Goal: Task Accomplishment & Management: Use online tool/utility

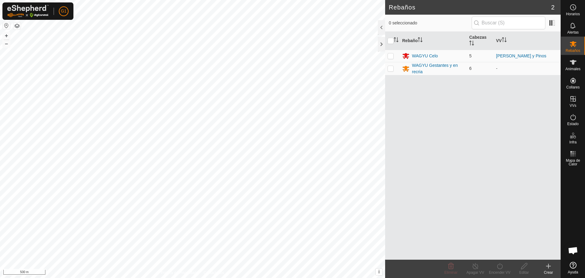
click at [8, 27] on button "button" at bounding box center [6, 25] width 7 height 7
click at [415, 58] on div "WAGYU Celo" at bounding box center [425, 56] width 26 height 6
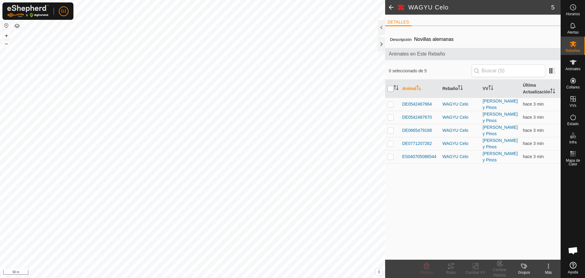
click at [390, 89] on input "checkbox" at bounding box center [391, 89] width 6 height 6
checkbox input "true"
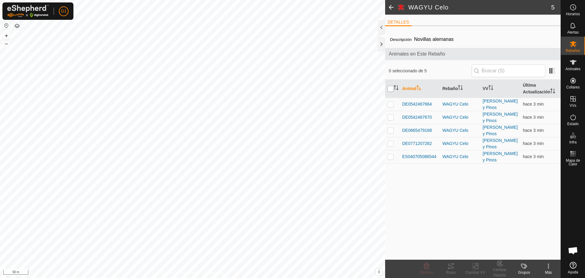
checkbox input "true"
click at [450, 268] on icon at bounding box center [450, 265] width 5 height 5
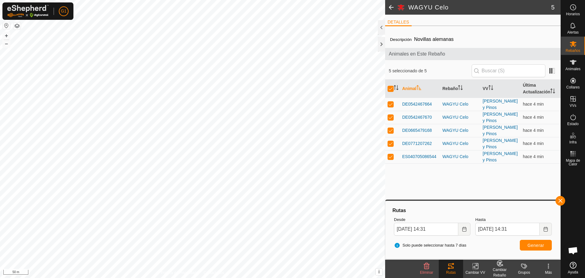
click at [390, 8] on span at bounding box center [391, 7] width 12 height 15
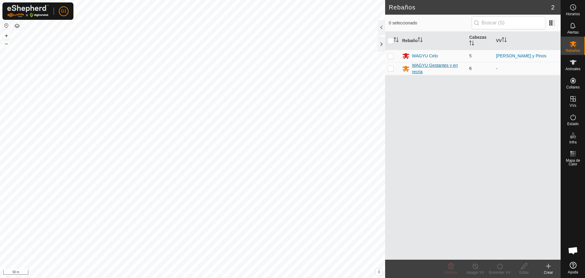
click at [422, 70] on div "WAGYU Gestantes y en recria" at bounding box center [438, 68] width 52 height 13
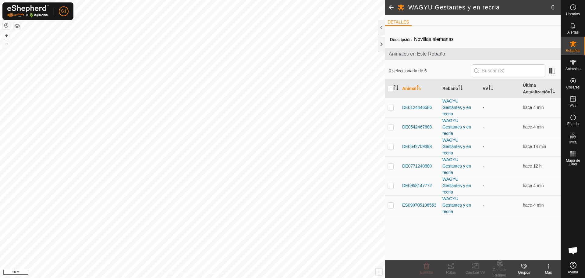
click at [391, 8] on span at bounding box center [391, 7] width 12 height 15
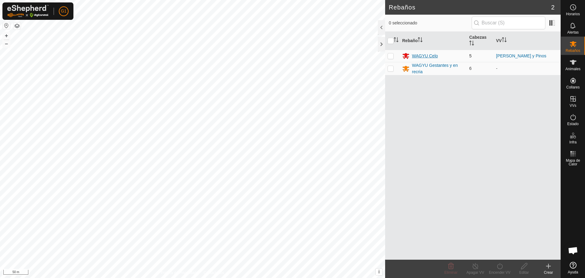
click at [424, 56] on div "WAGYU Celo" at bounding box center [425, 56] width 26 height 6
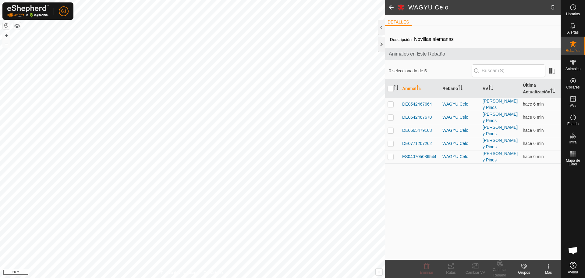
click at [391, 104] on p-checkbox at bounding box center [391, 103] width 6 height 5
checkbox input "false"
click at [415, 103] on span "DE0542467664" at bounding box center [417, 104] width 30 height 6
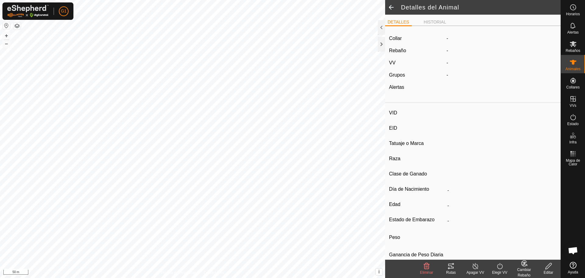
type input "DE0542467664"
type input "-"
type input "WAGYU"
type input "Reproductora"
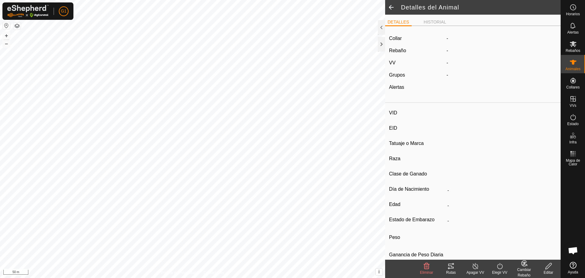
type input "07/2023"
type input "2 years 3 months"
type input "450 kg"
type input "-"
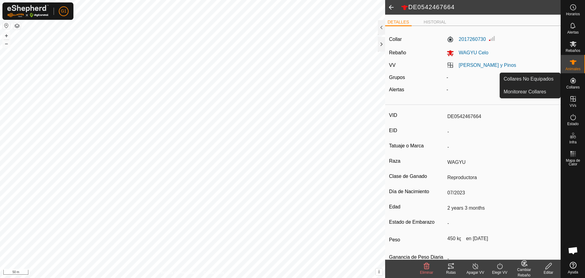
click at [570, 80] on icon at bounding box center [573, 80] width 7 height 7
drag, startPoint x: 559, startPoint y: 90, endPoint x: 545, endPoint y: 91, distance: 13.8
click at [545, 91] on link "Monitorear Collares" at bounding box center [530, 92] width 60 height 12
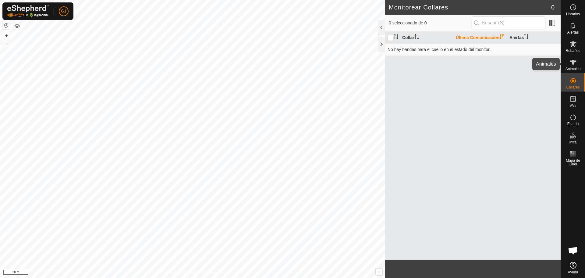
click at [578, 61] on div "Animales" at bounding box center [573, 64] width 24 height 18
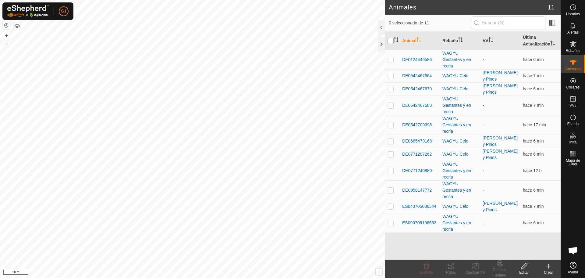
click at [393, 41] on input "checkbox" at bounding box center [391, 41] width 6 height 6
checkbox input "true"
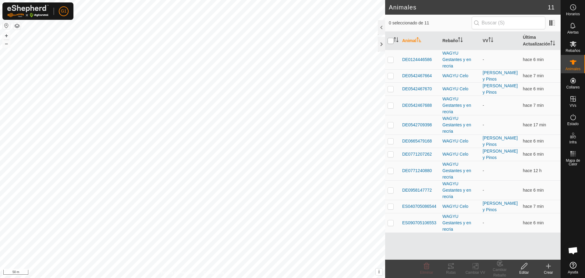
checkbox input "true"
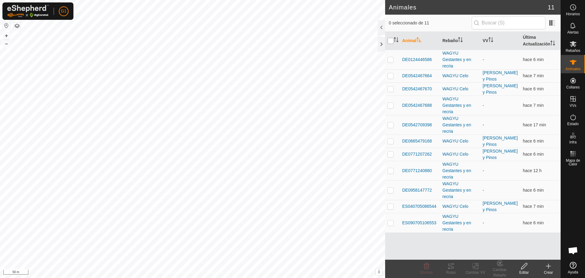
checkbox input "true"
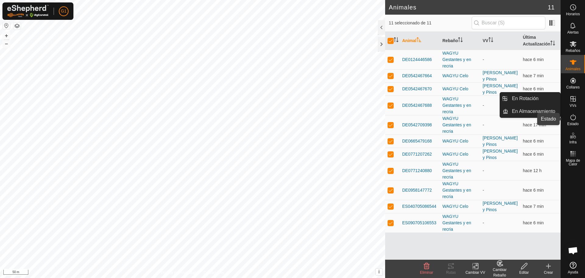
click at [576, 120] on icon at bounding box center [573, 116] width 7 height 7
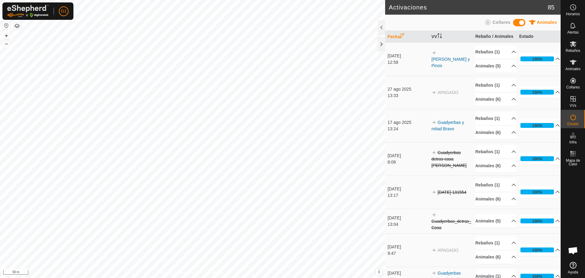
drag, startPoint x: 383, startPoint y: 44, endPoint x: 500, endPoint y: 82, distance: 122.5
click at [383, 44] on div at bounding box center [381, 44] width 7 height 15
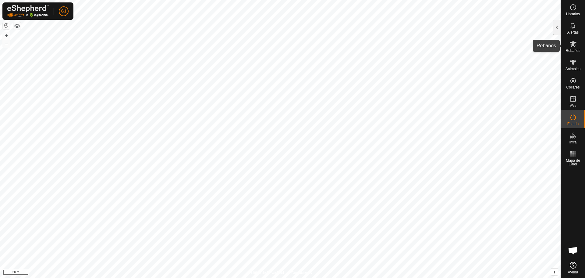
click at [572, 44] on icon at bounding box center [573, 44] width 7 height 6
click at [557, 28] on div at bounding box center [556, 27] width 7 height 15
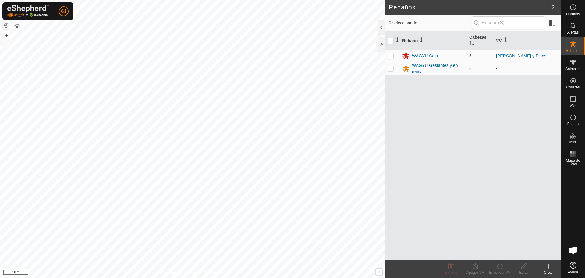
click at [423, 66] on div "WAGYU Gestantes y en recria" at bounding box center [438, 68] width 52 height 13
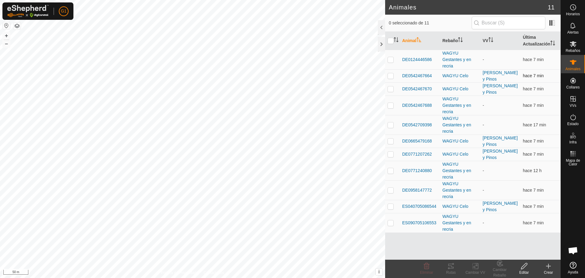
click at [389, 76] on p-checkbox at bounding box center [391, 75] width 6 height 5
checkbox input "true"
click at [391, 89] on p-checkbox at bounding box center [391, 88] width 6 height 5
checkbox input "true"
click at [390, 139] on p-checkbox at bounding box center [391, 140] width 6 height 5
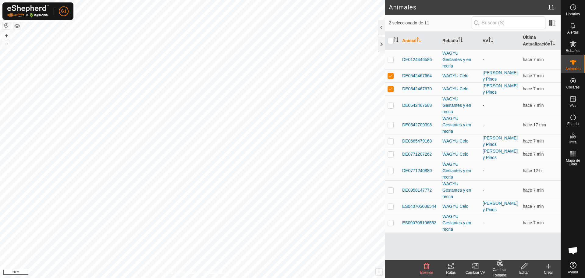
checkbox input "true"
drag, startPoint x: 390, startPoint y: 154, endPoint x: 394, endPoint y: 188, distance: 34.4
click at [390, 154] on p-checkbox at bounding box center [391, 153] width 6 height 5
checkbox input "true"
drag, startPoint x: 389, startPoint y: 206, endPoint x: 406, endPoint y: 200, distance: 18.5
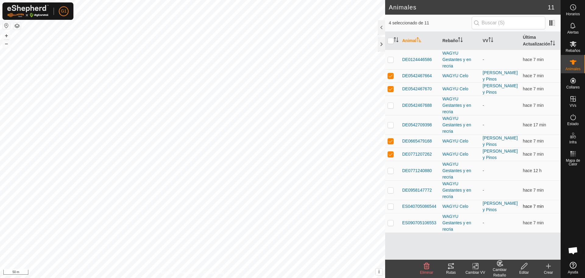
click at [390, 206] on p-checkbox at bounding box center [391, 206] width 6 height 5
checkbox input "true"
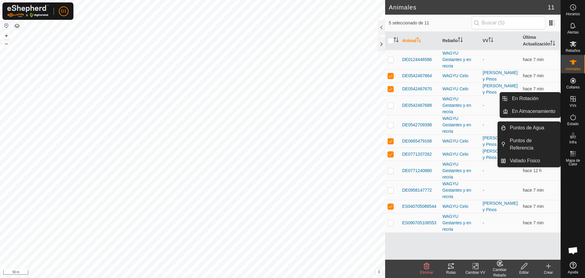
click at [573, 98] on icon at bounding box center [573, 98] width 5 height 5
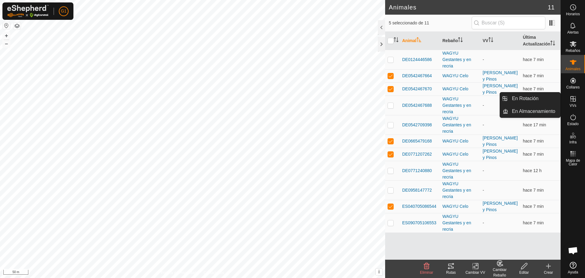
click at [572, 101] on icon at bounding box center [573, 98] width 5 height 5
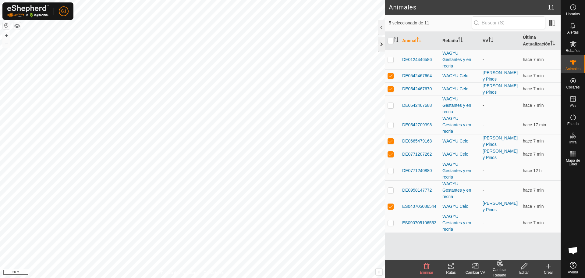
click at [379, 42] on div at bounding box center [381, 44] width 7 height 15
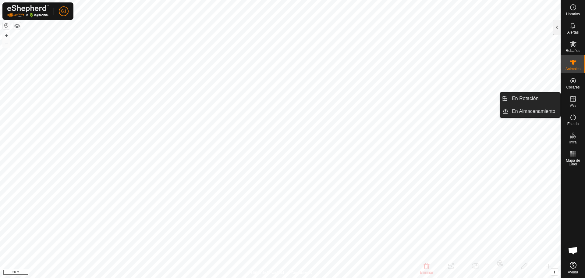
click at [573, 102] on icon at bounding box center [573, 98] width 7 height 7
click at [575, 100] on icon at bounding box center [573, 98] width 7 height 7
click at [571, 105] on span "VVs" at bounding box center [573, 106] width 7 height 4
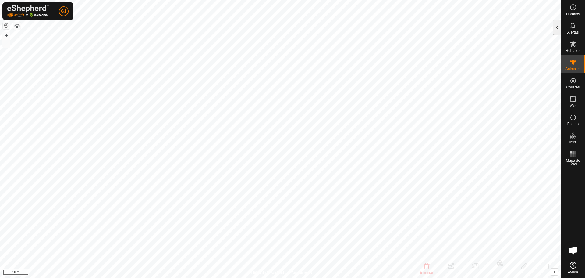
click at [556, 33] on div at bounding box center [556, 27] width 7 height 15
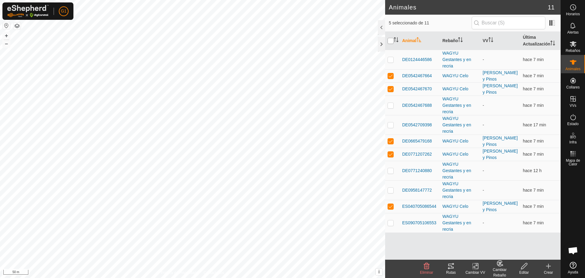
click at [390, 44] on input "checkbox" at bounding box center [391, 41] width 6 height 6
checkbox input "true"
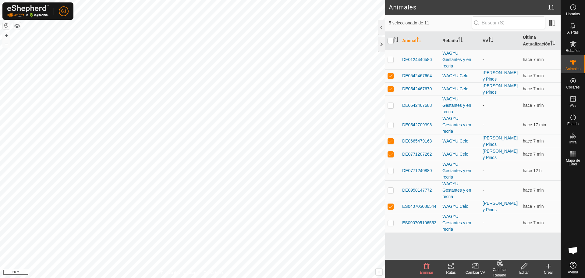
checkbox input "true"
click at [390, 43] on input "checkbox" at bounding box center [391, 41] width 6 height 6
checkbox input "false"
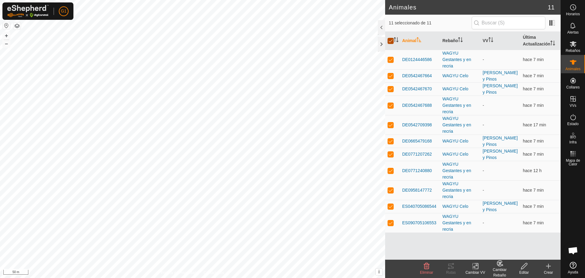
checkbox input "false"
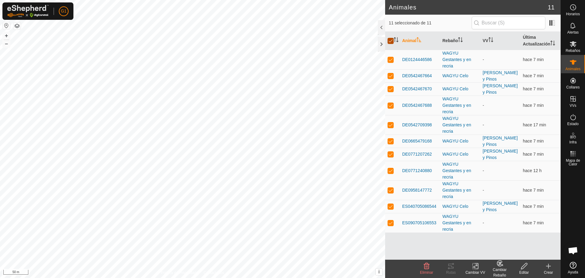
checkbox input "false"
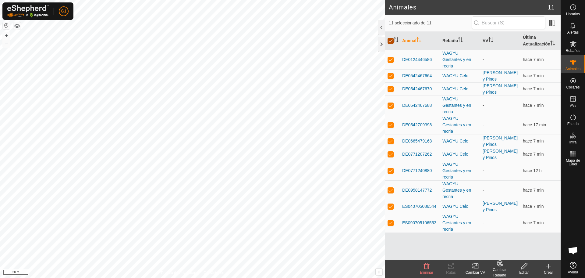
checkbox input "false"
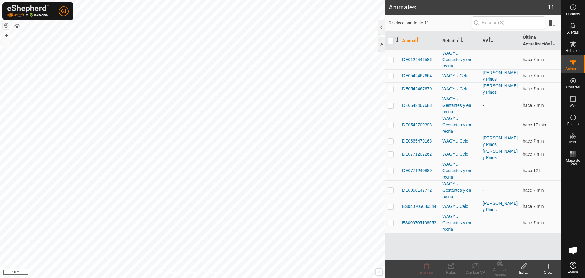
click at [383, 42] on div at bounding box center [381, 44] width 7 height 15
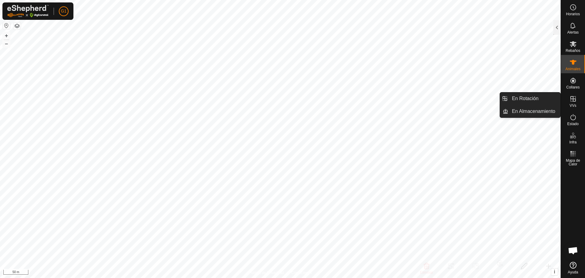
click at [578, 101] on es-virtualpaddocks-svg-icon at bounding box center [573, 99] width 11 height 10
click at [574, 101] on icon at bounding box center [573, 98] width 7 height 7
click at [544, 108] on link "En Almacenamiento" at bounding box center [534, 111] width 52 height 12
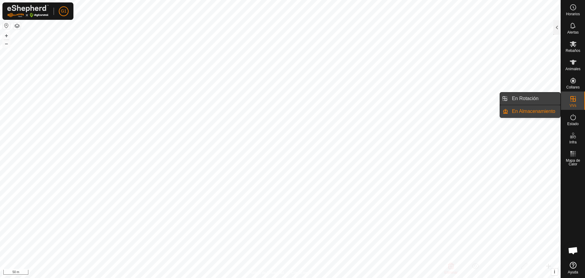
click at [530, 100] on link "En Rotación" at bounding box center [534, 98] width 52 height 12
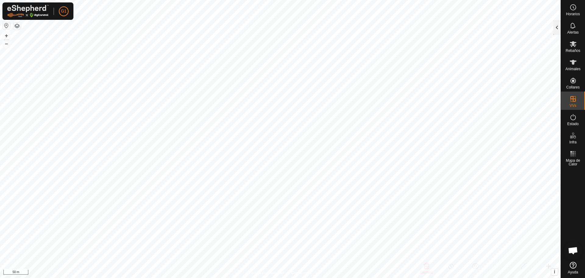
click at [556, 27] on div at bounding box center [556, 27] width 7 height 15
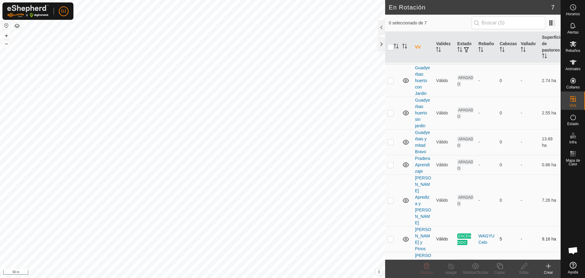
scroll to position [16, 0]
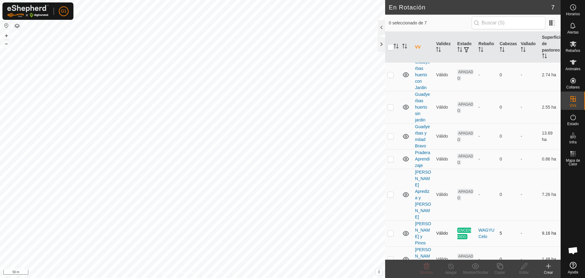
click at [393, 230] on p-checkbox at bounding box center [391, 232] width 6 height 5
checkbox input "false"
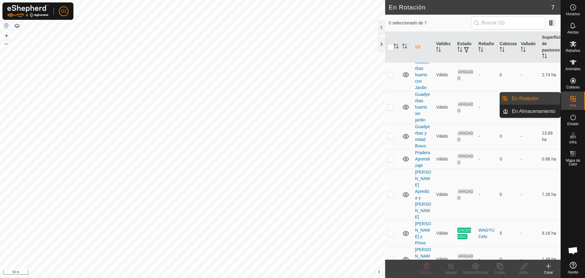
click at [573, 98] on icon at bounding box center [573, 98] width 5 height 5
click at [535, 112] on link "En Almacenamiento" at bounding box center [534, 111] width 52 height 12
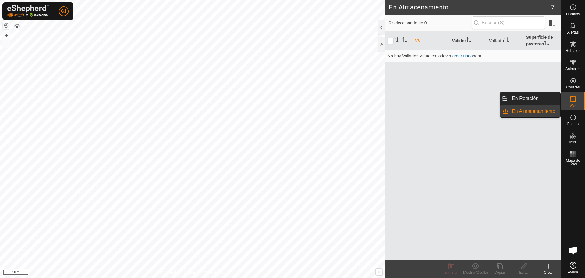
click at [573, 105] on span "VVs" at bounding box center [573, 106] width 7 height 4
click at [528, 101] on link "En Rotación" at bounding box center [534, 98] width 52 height 12
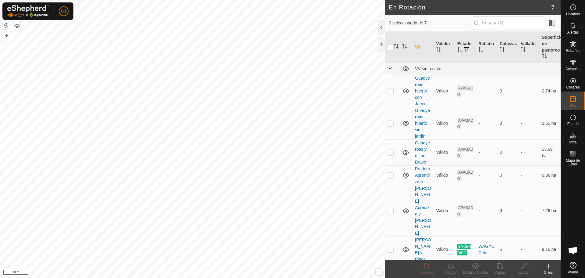
scroll to position [16, 0]
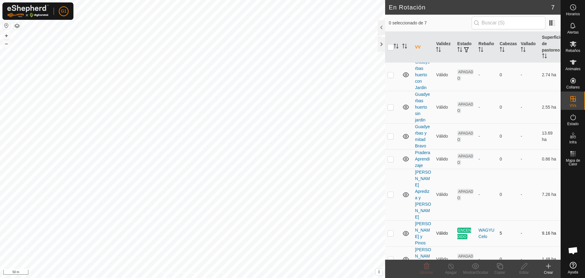
click at [391, 230] on p-checkbox at bounding box center [391, 232] width 6 height 5
checkbox input "true"
click at [450, 268] on icon at bounding box center [450, 266] width 5 height 6
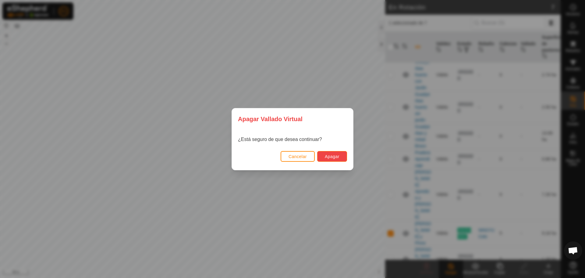
click at [332, 157] on span "Apagar" at bounding box center [332, 156] width 15 height 5
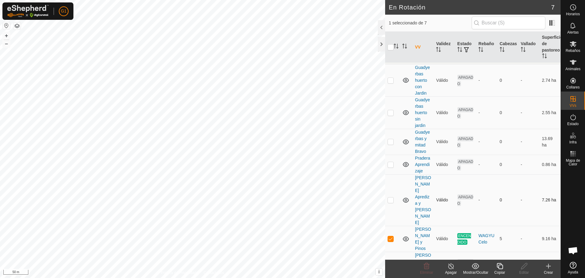
scroll to position [16, 0]
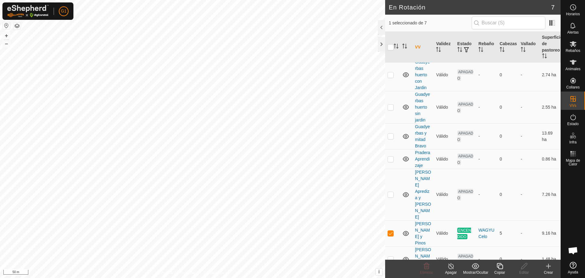
click at [451, 268] on icon at bounding box center [450, 266] width 5 height 6
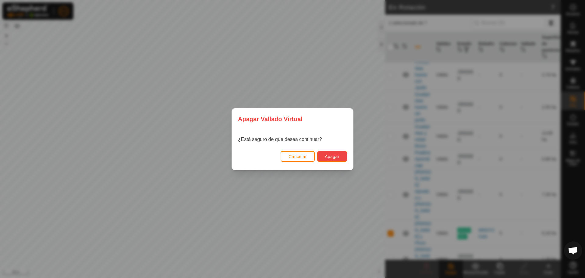
click at [337, 152] on button "Apagar" at bounding box center [332, 156] width 30 height 11
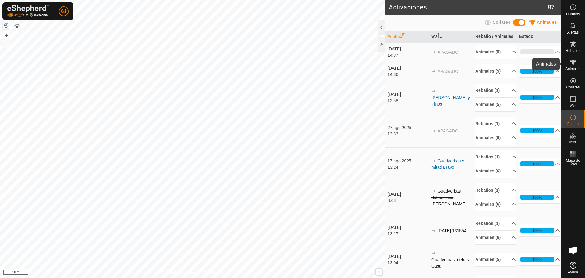
click at [575, 62] on icon at bounding box center [573, 62] width 7 height 7
